Goal: Check status: Check status

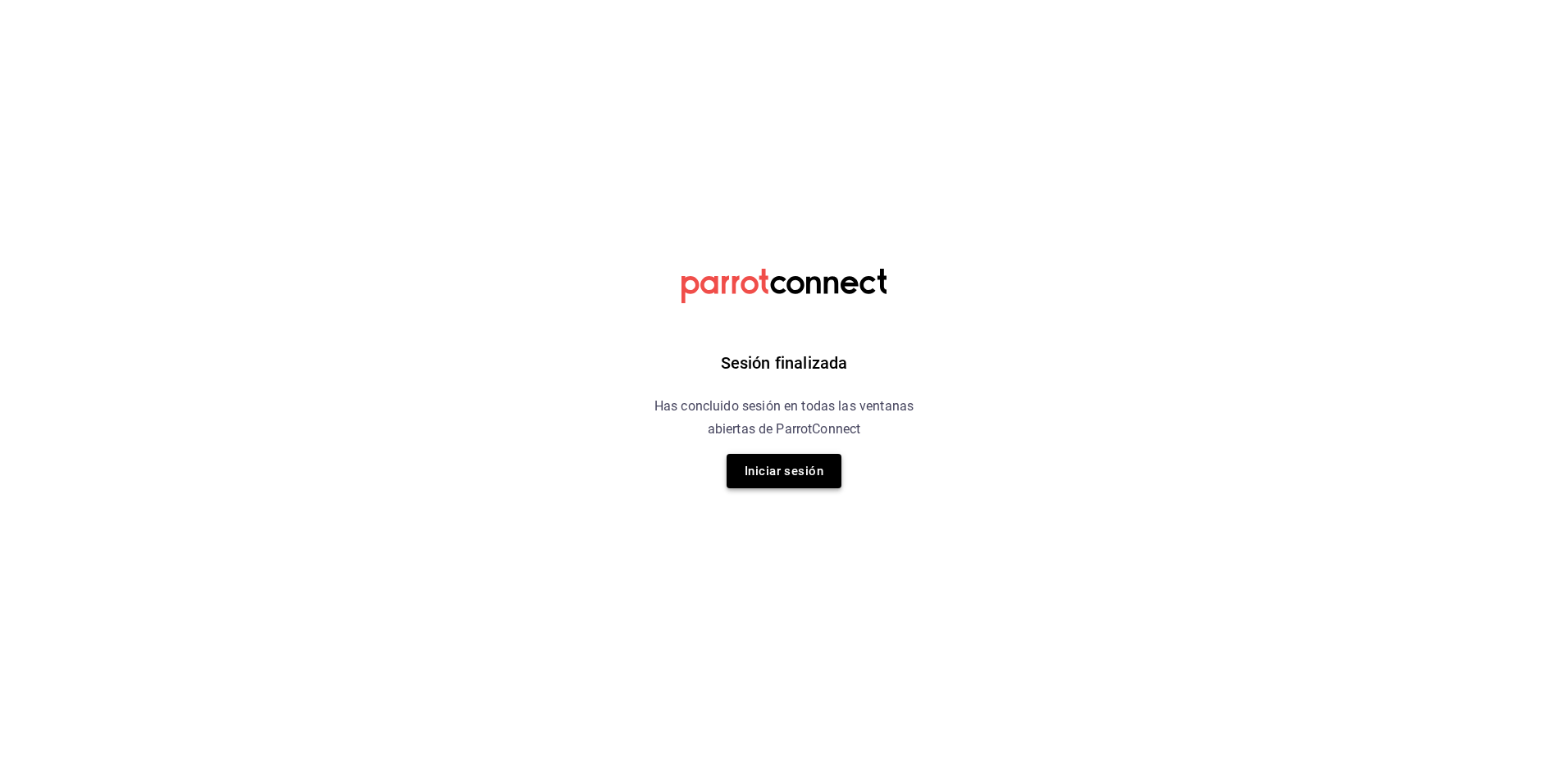
click at [782, 473] on button "Iniciar sesión" at bounding box center [784, 472] width 115 height 35
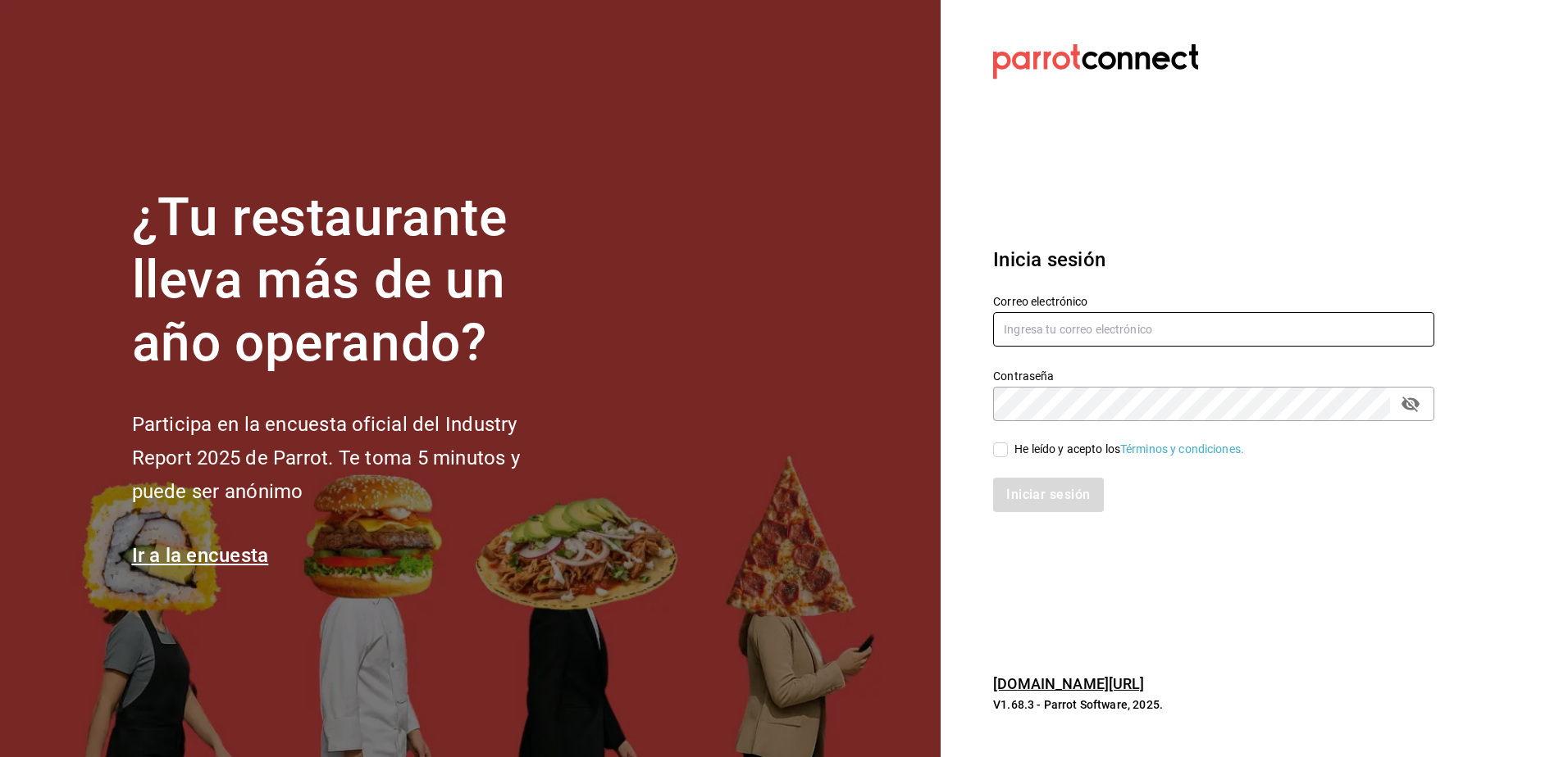
type input "[EMAIL_ADDRESS][DOMAIN_NAME]"
click at [998, 447] on input "He leído y acepto los Términos y condiciones." at bounding box center [1000, 450] width 15 height 15
checkbox input "true"
click at [1036, 490] on button "Iniciar sesión" at bounding box center [1049, 495] width 111 height 35
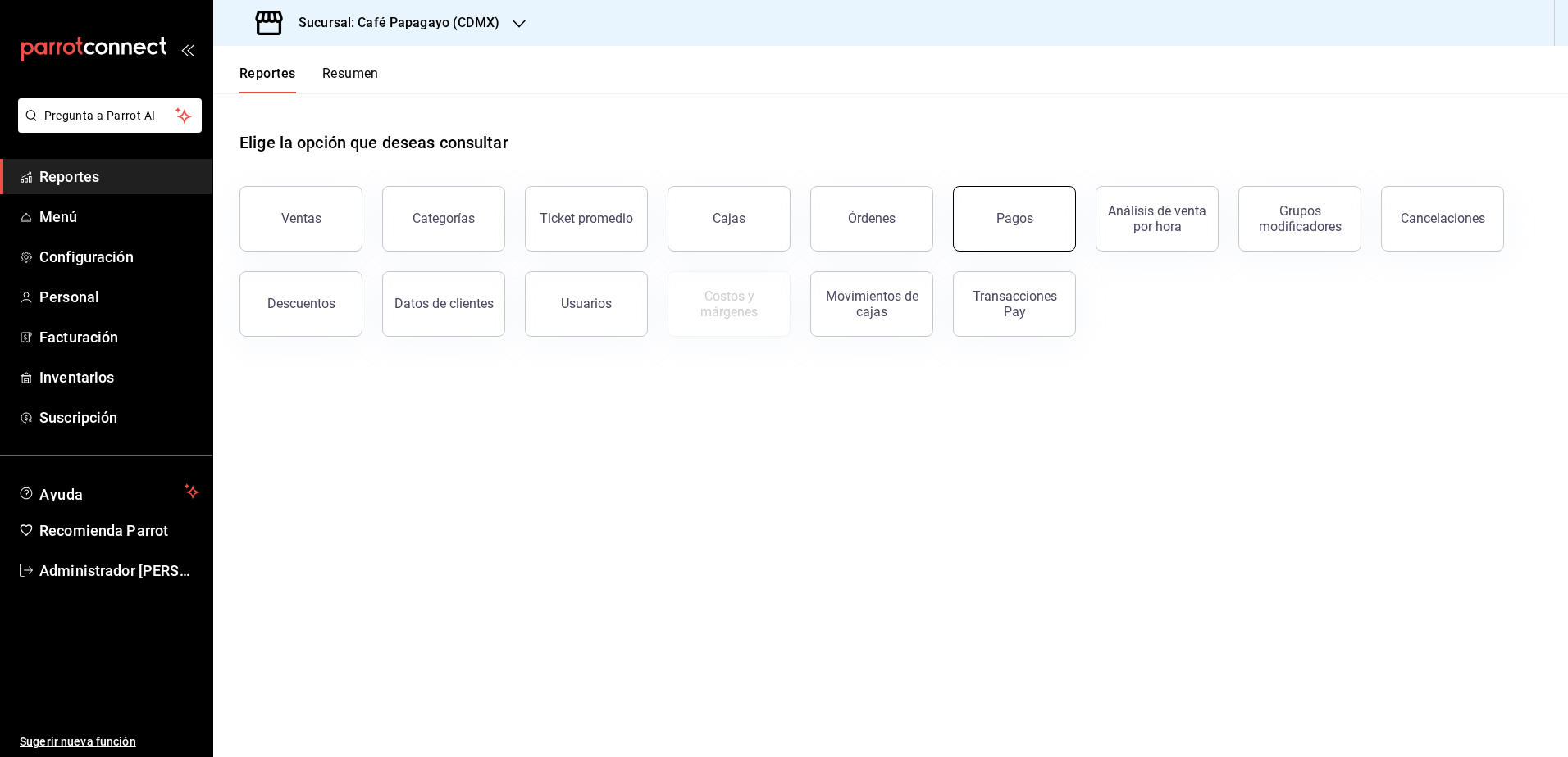
click at [1056, 218] on button "Pagos" at bounding box center [1014, 218] width 123 height 66
